Goal: Task Accomplishment & Management: Complete application form

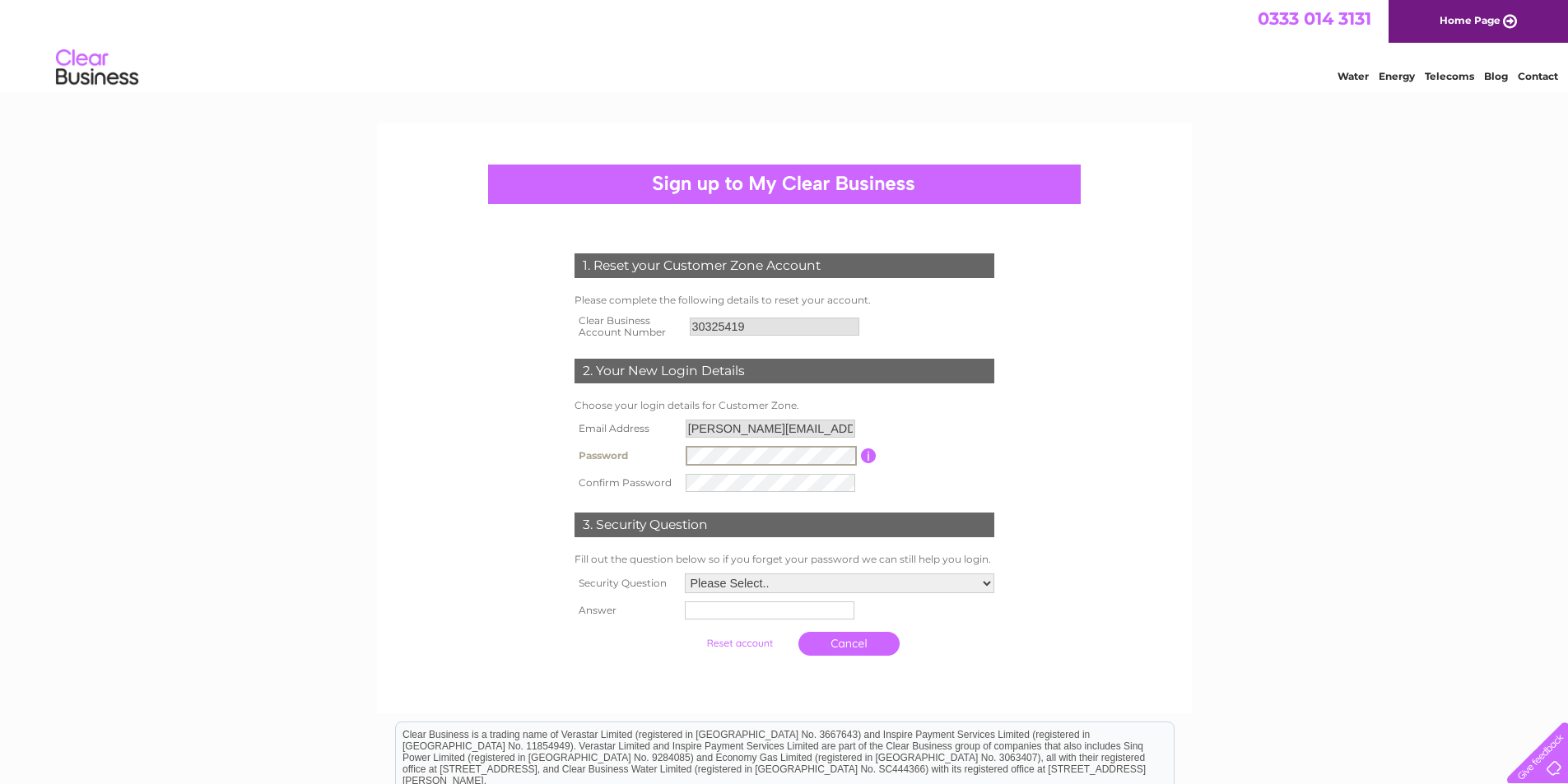
click at [865, 458] on input "button" at bounding box center [868, 456] width 16 height 15
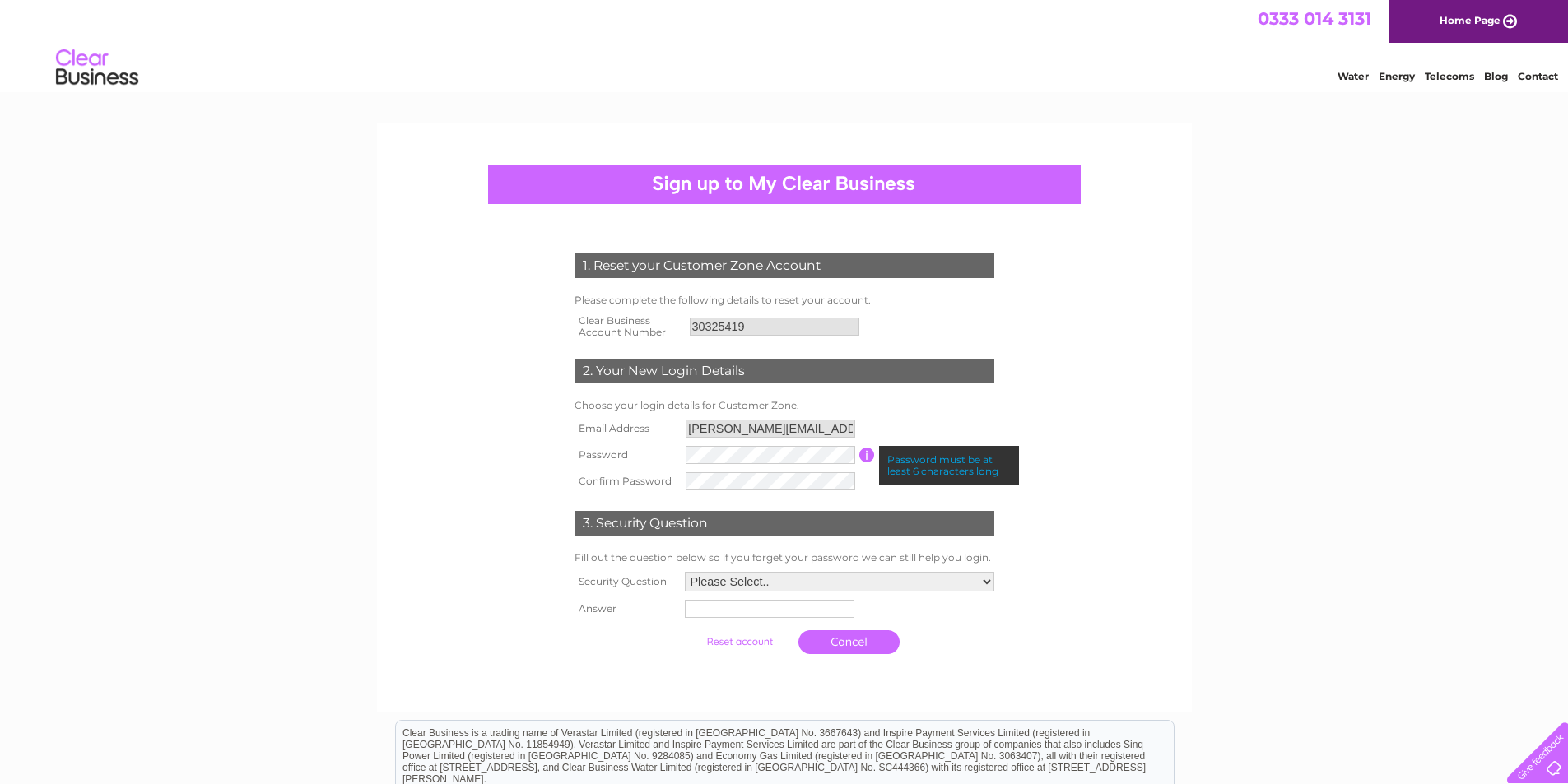
click at [865, 458] on input "button" at bounding box center [867, 455] width 16 height 15
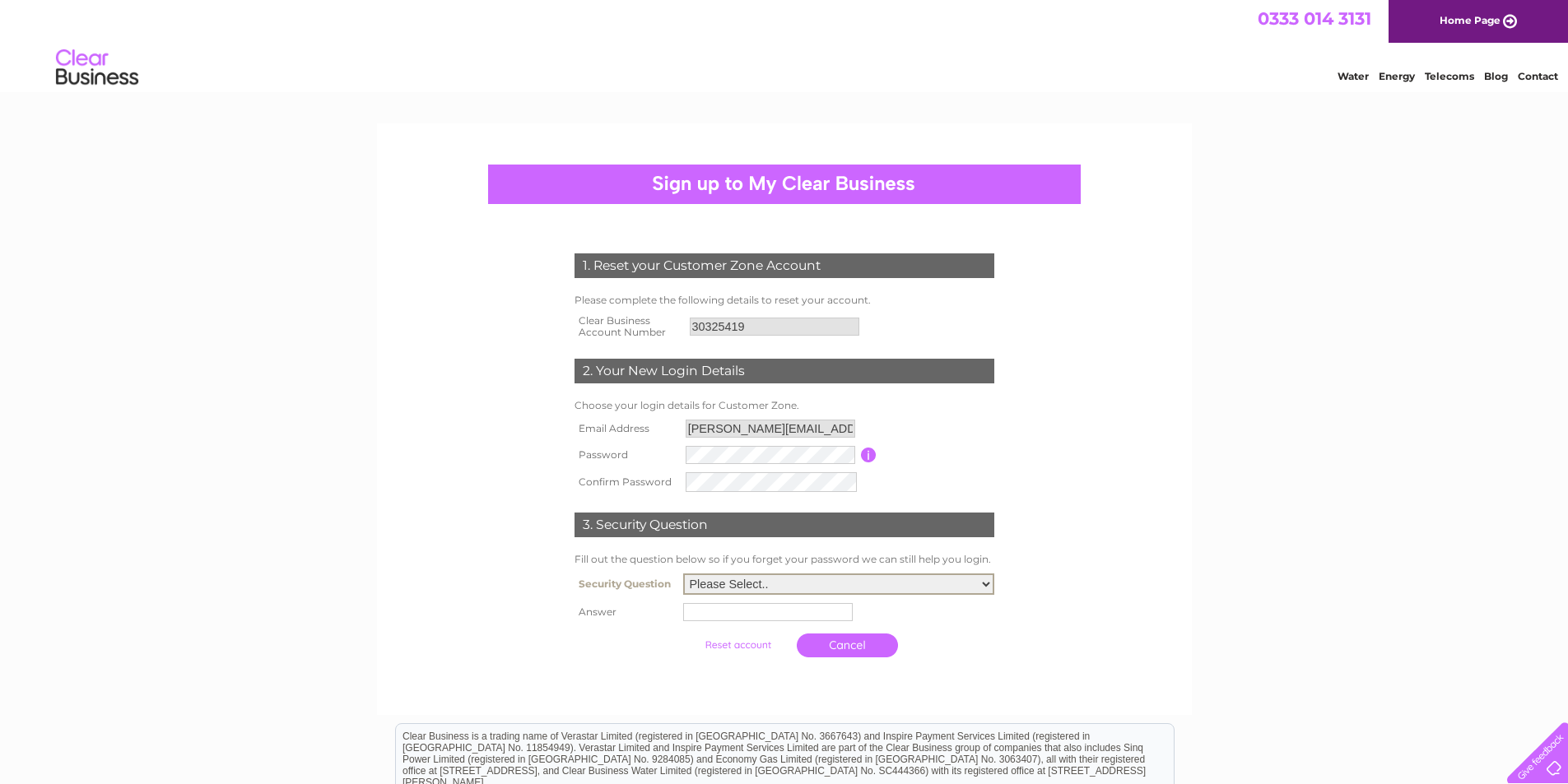
click at [838, 586] on select "Please Select.. In what town or city was your first job? In what town or city d…" at bounding box center [839, 584] width 311 height 21
select select "1"
click at [683, 573] on select "Please Select.. In what town or city was your first job? In what town or city d…" at bounding box center [839, 582] width 311 height 21
click at [822, 613] on input "text" at bounding box center [768, 611] width 170 height 19
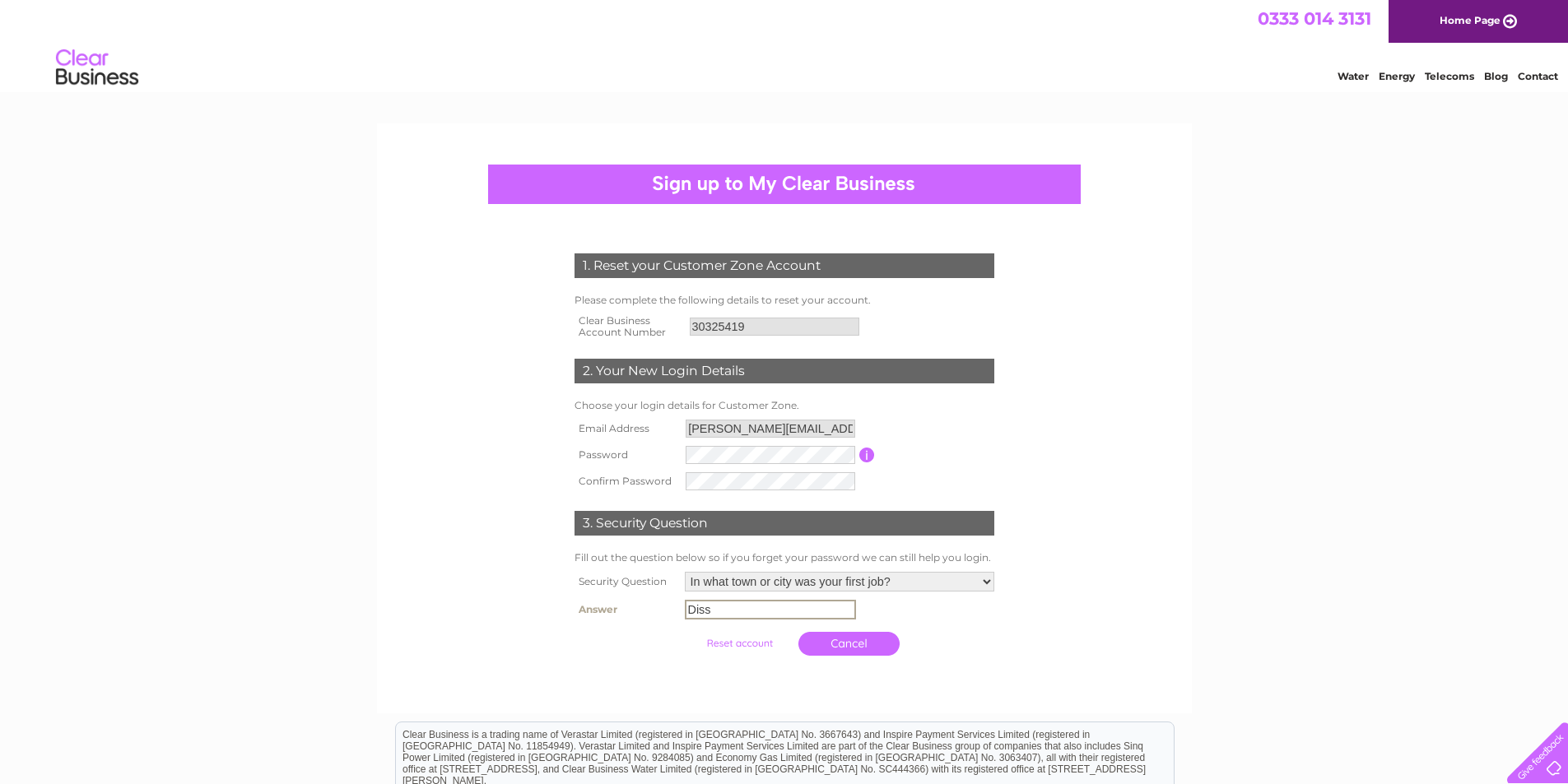
type input "Diss"
click at [945, 640] on td "Cancel" at bounding box center [840, 644] width 318 height 40
click at [855, 649] on link "Cancel" at bounding box center [849, 643] width 101 height 24
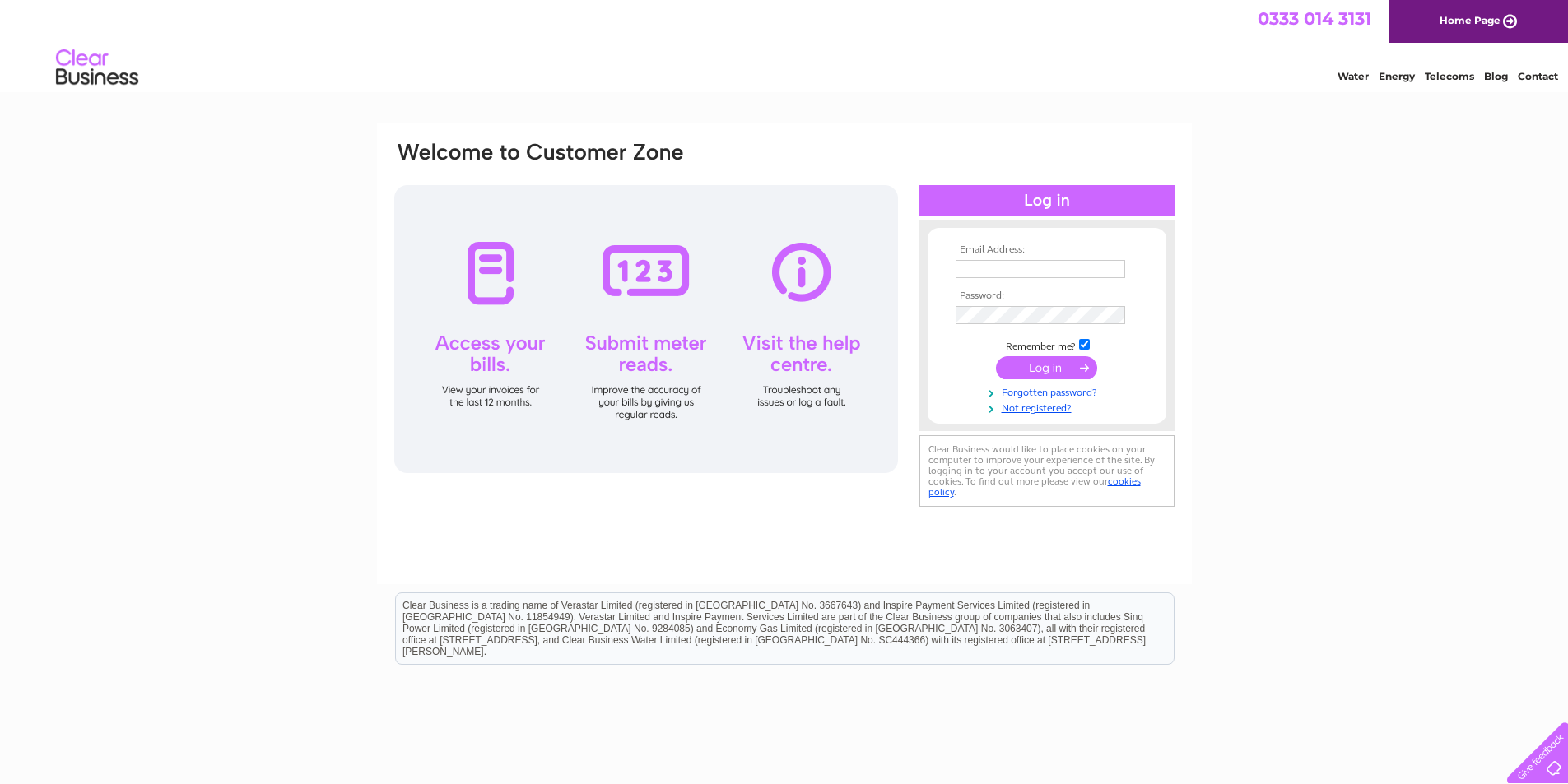
click at [1004, 264] on input "text" at bounding box center [1041, 269] width 170 height 19
type input "greg.rowe@accurate-estimating.co.uk"
click at [1034, 366] on input "submit" at bounding box center [1046, 369] width 101 height 23
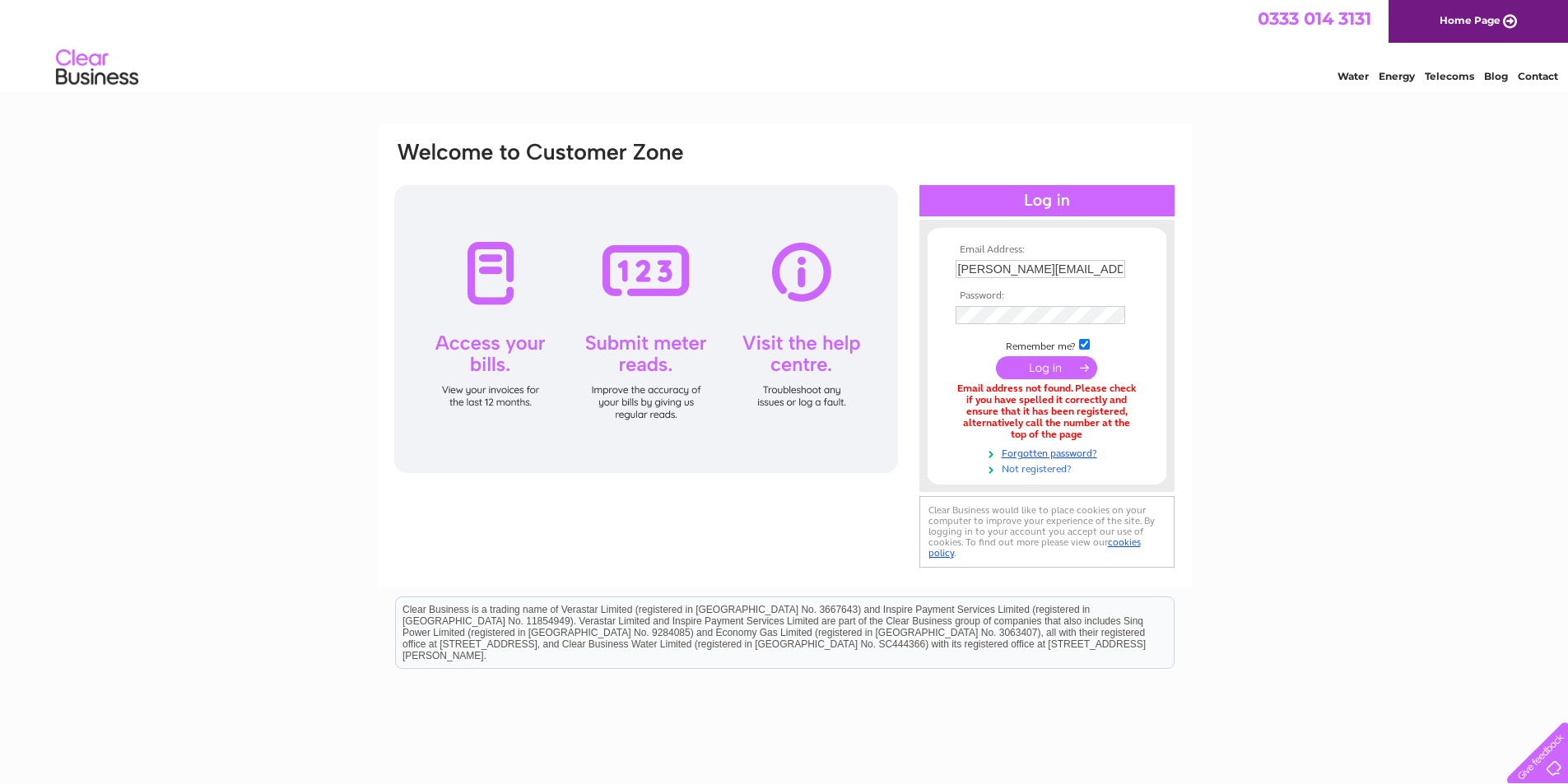
click at [1041, 473] on link "Not registered?" at bounding box center [1049, 468] width 187 height 16
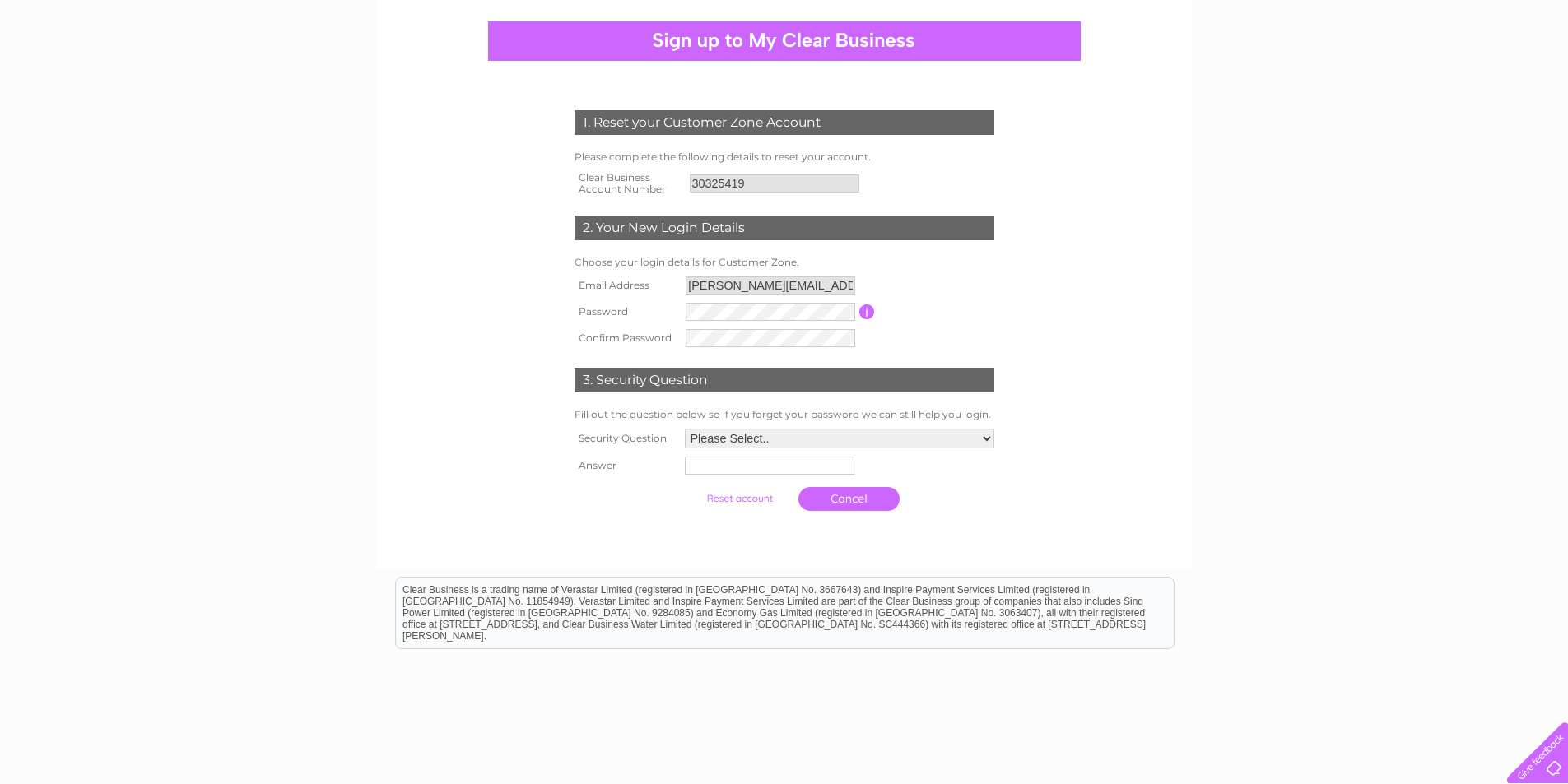
scroll to position [165, 0]
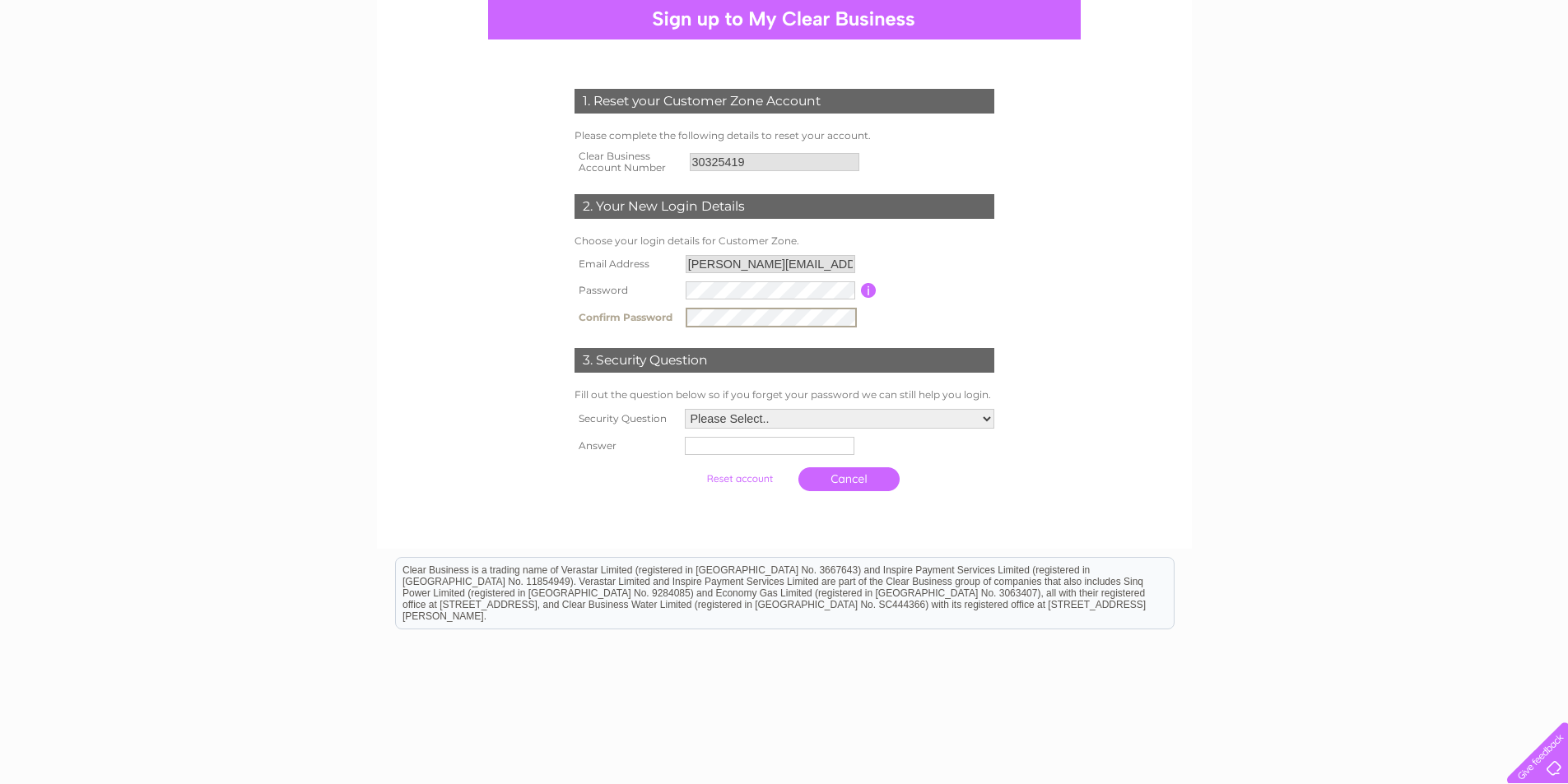
click at [770, 417] on select "Please Select.. In what town or city was your first job? In what town or city d…" at bounding box center [840, 418] width 310 height 19
select select "1"
click at [683, 408] on select "Please Select.. In what town or city was your first job? In what town or city d…" at bounding box center [839, 417] width 311 height 21
click at [760, 446] on input "text" at bounding box center [768, 447] width 170 height 19
type input "Diss"
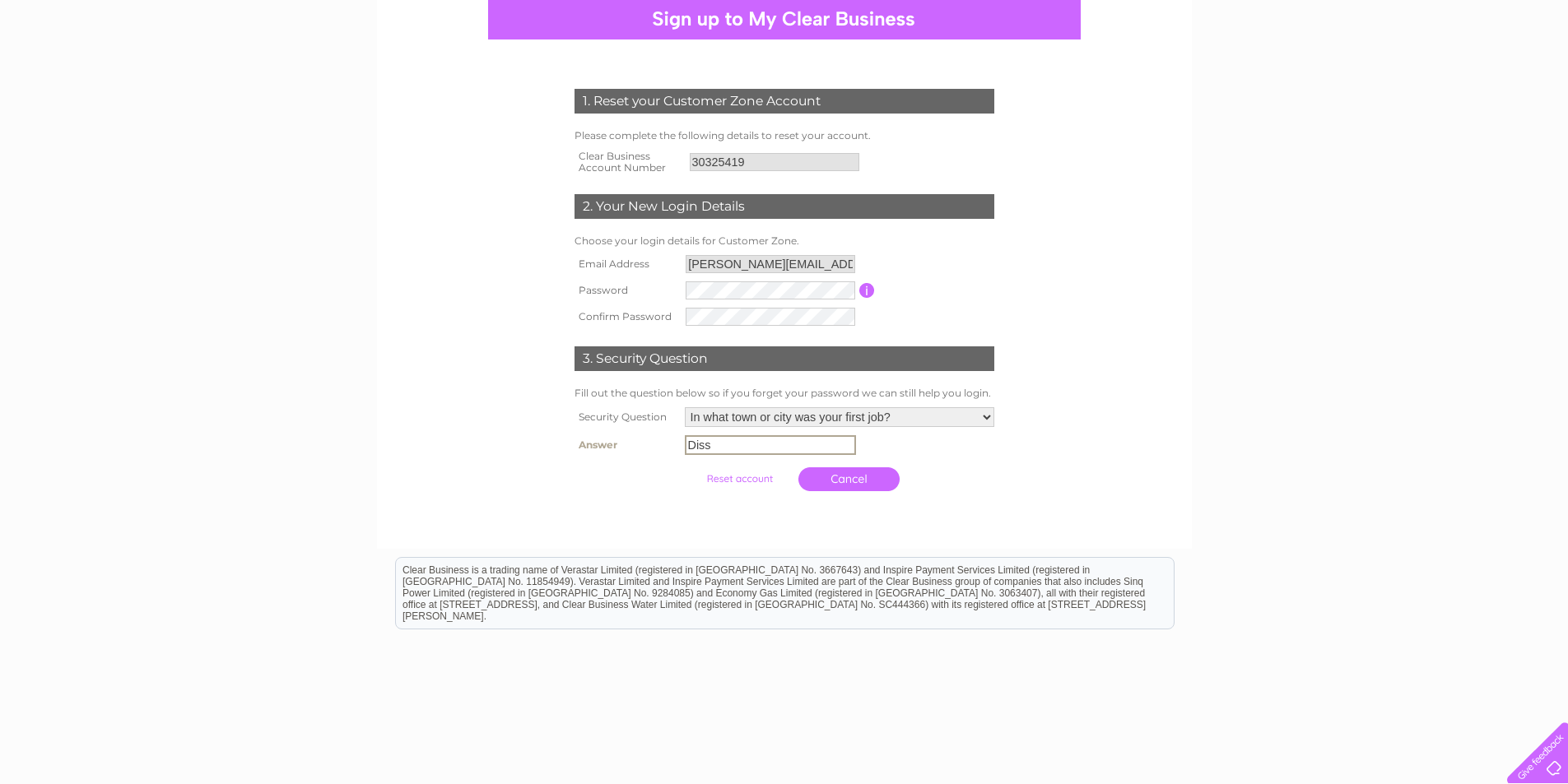
click at [754, 478] on input "submit" at bounding box center [739, 479] width 101 height 23
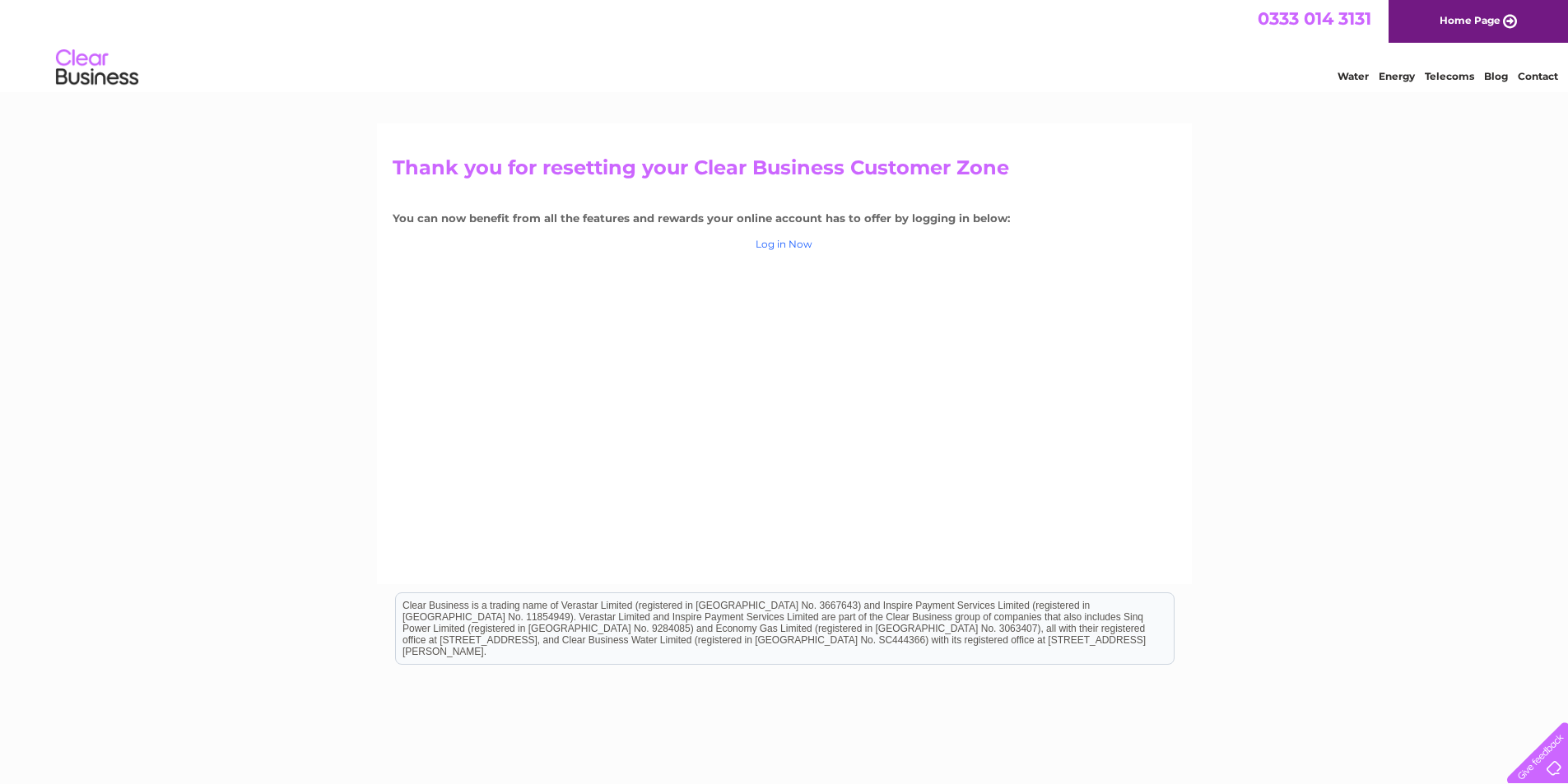
click at [801, 246] on link "Log in Now" at bounding box center [784, 244] width 57 height 13
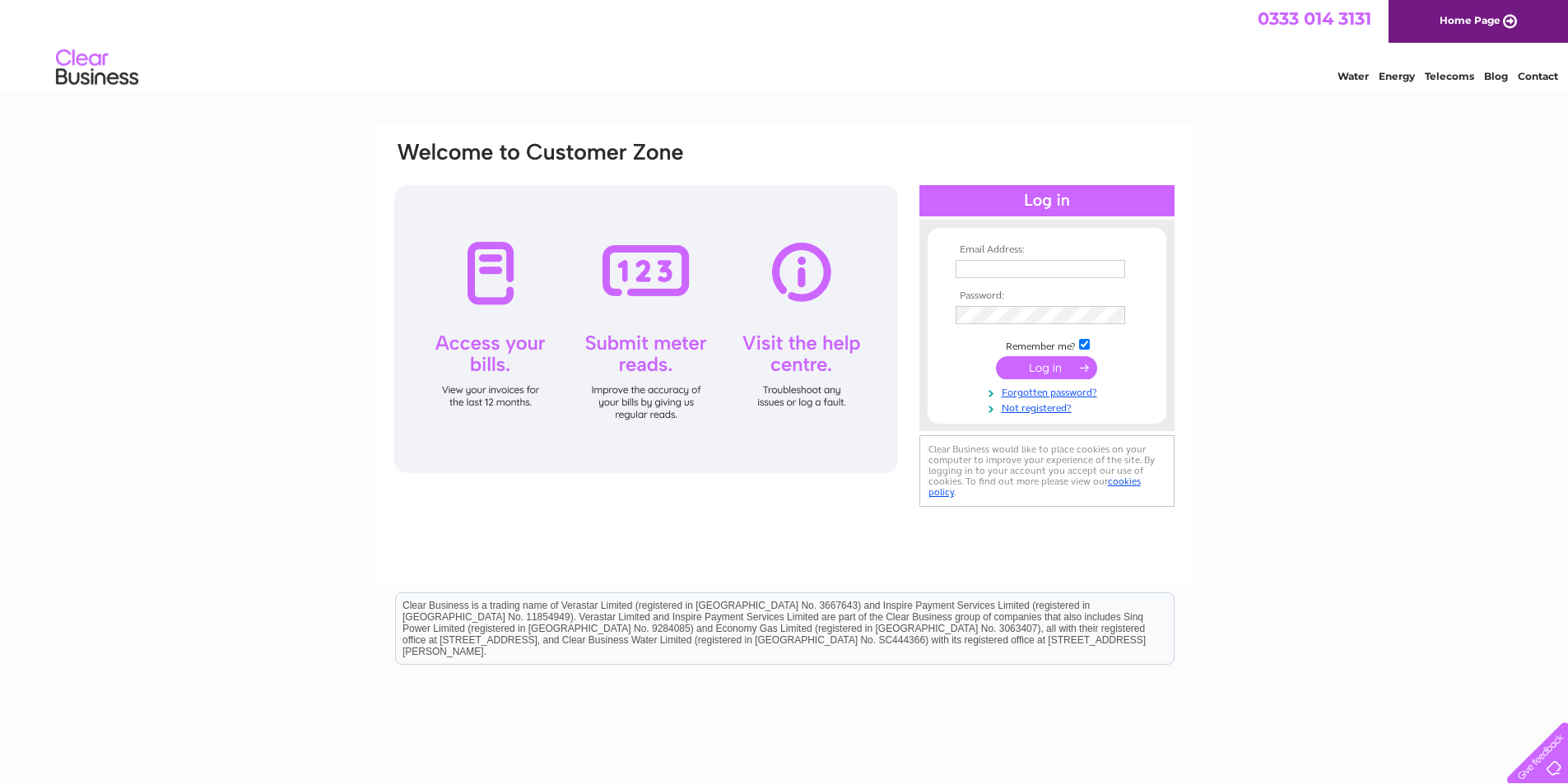
type input "[PERSON_NAME][EMAIL_ADDRESS][PERSON_NAME][DOMAIN_NAME]"
click at [1020, 364] on input "submit" at bounding box center [1046, 368] width 101 height 23
